Goal: Task Accomplishment & Management: Manage account settings

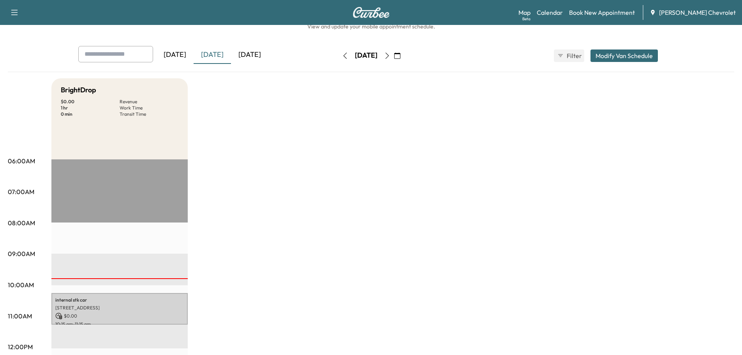
scroll to position [78, 0]
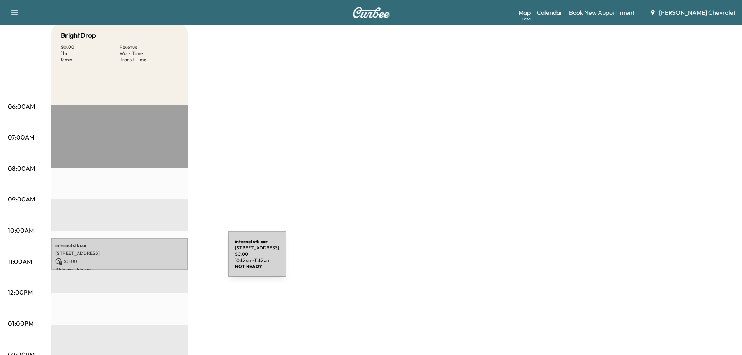
click at [169, 259] on p "$ 0.00" at bounding box center [119, 261] width 129 height 7
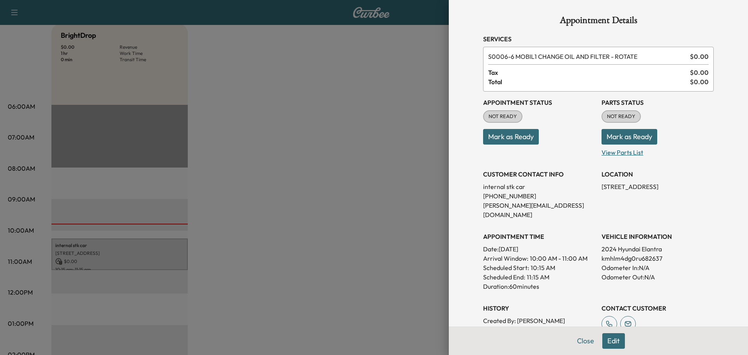
click at [614, 153] on p "View Parts List" at bounding box center [658, 151] width 112 height 12
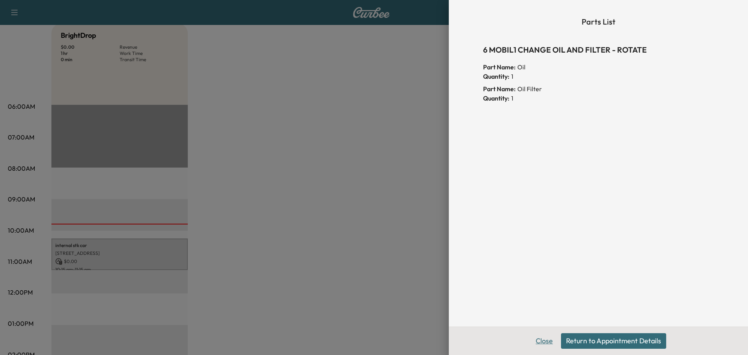
click at [549, 342] on button "Close" at bounding box center [544, 341] width 27 height 16
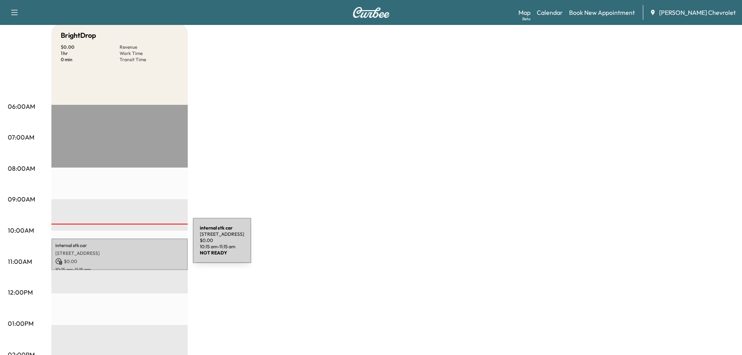
click at [134, 245] on p "internal stk car" at bounding box center [119, 245] width 129 height 6
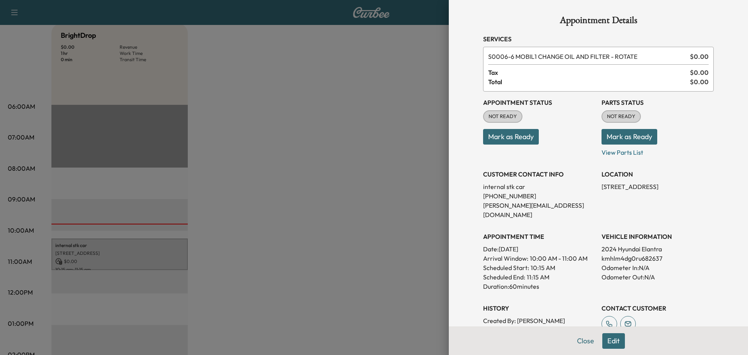
click at [639, 134] on button "Mark as Ready" at bounding box center [630, 137] width 56 height 16
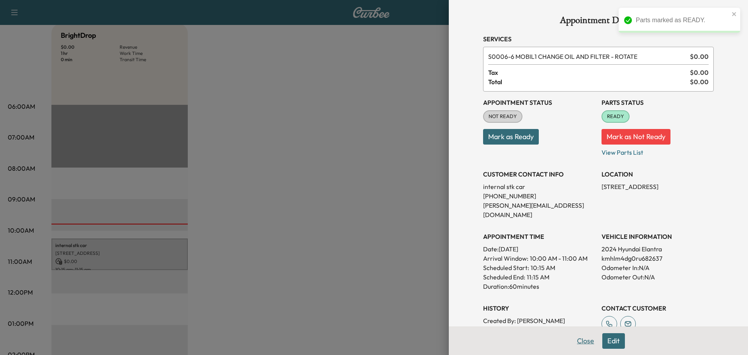
click at [584, 340] on button "Close" at bounding box center [585, 341] width 27 height 16
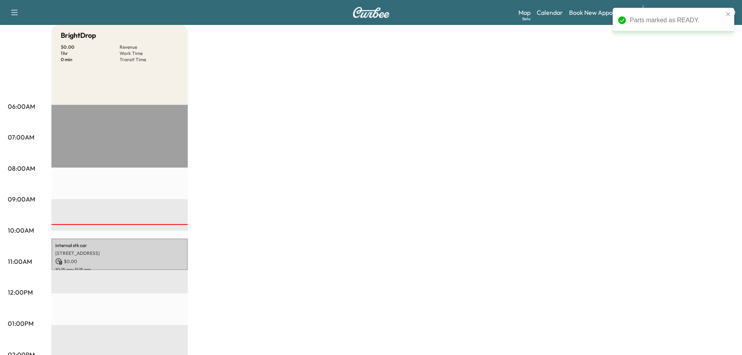
click at [365, 207] on div "BrightDrop $ 0.00 Revenue 1 hr Work Time 0 min Transit Time internal stk car 47…" at bounding box center [392, 316] width 683 height 584
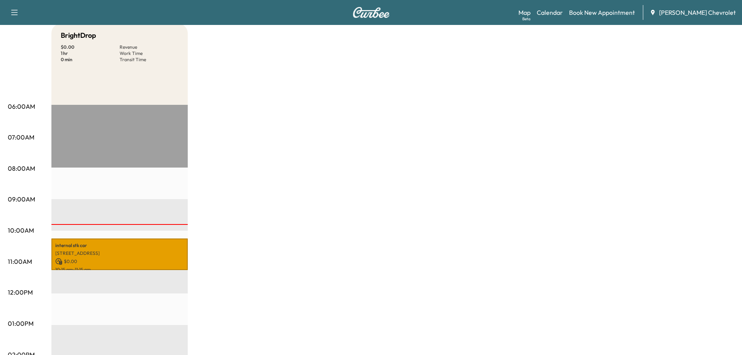
scroll to position [0, 0]
